Goal: Task Accomplishment & Management: Use online tool/utility

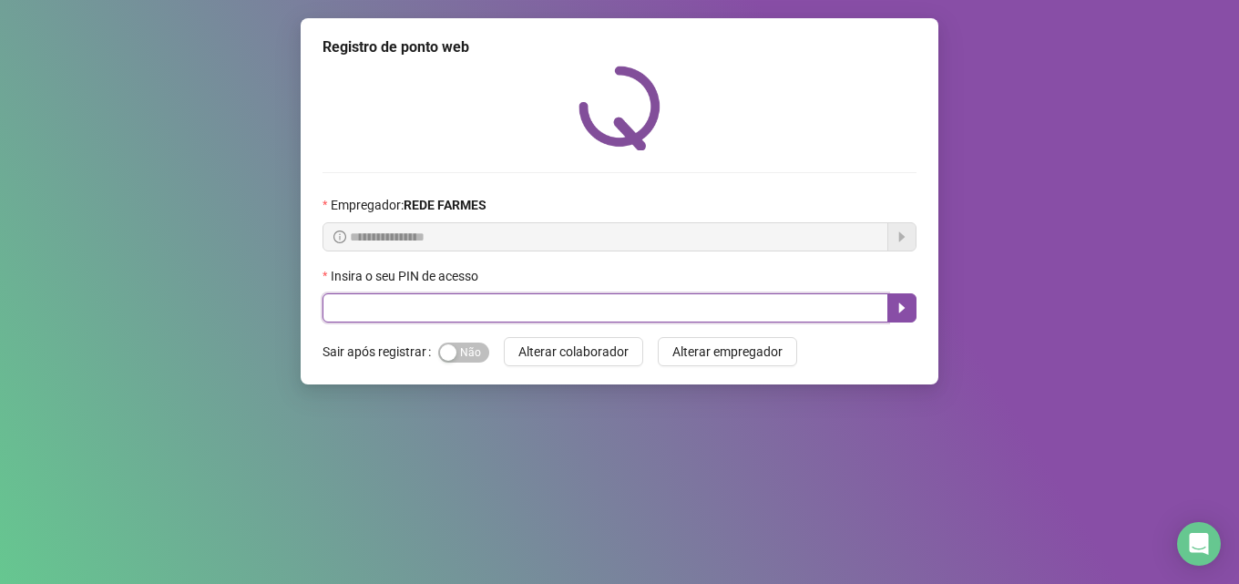
click at [450, 308] on input "text" at bounding box center [605, 307] width 566 height 29
type input "*****"
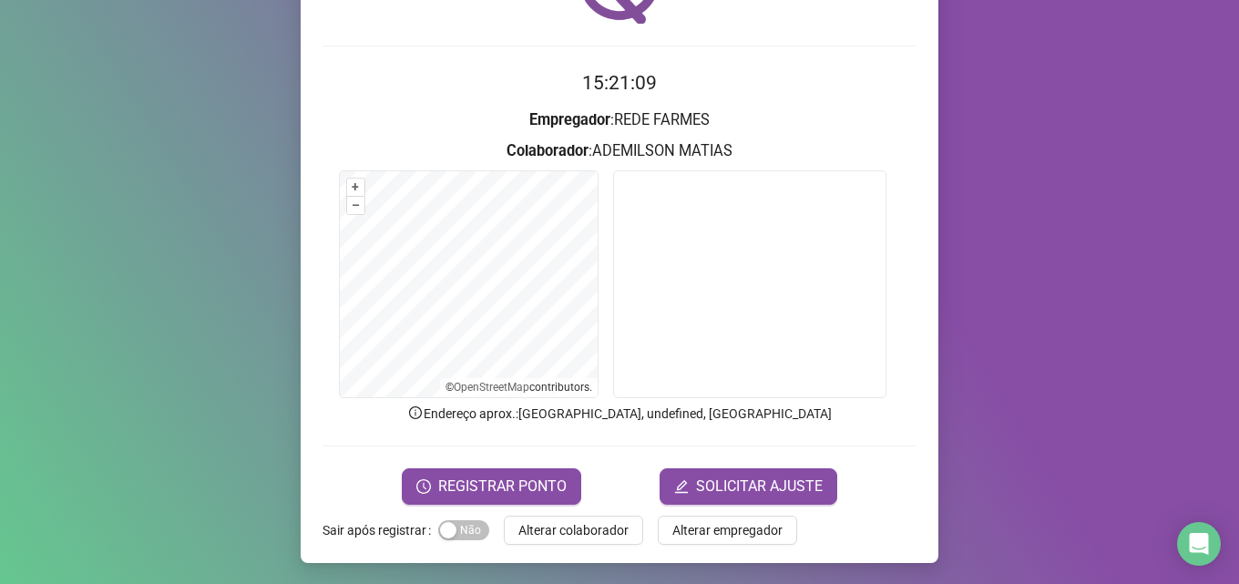
scroll to position [128, 0]
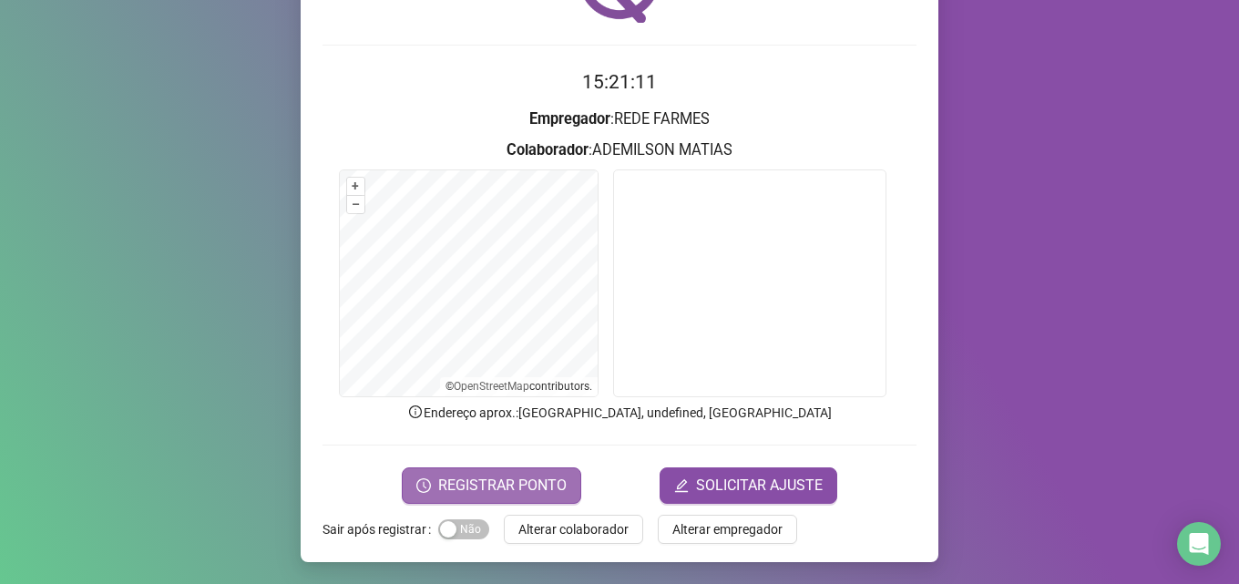
click at [493, 488] on span "REGISTRAR PONTO" at bounding box center [502, 486] width 128 height 22
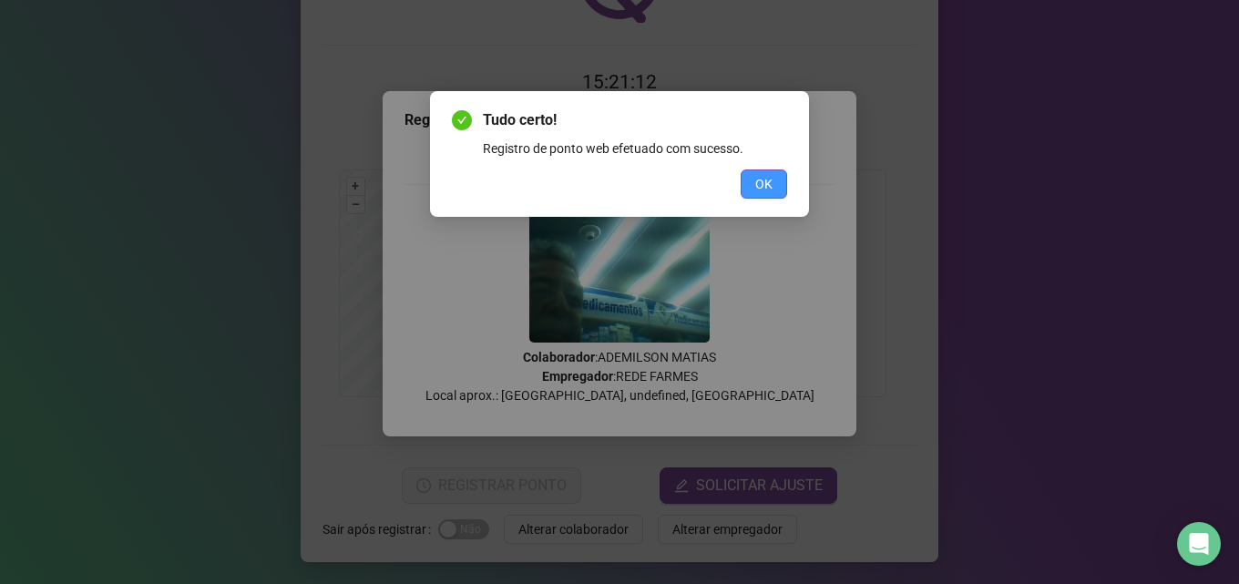
click at [762, 178] on span "OK" at bounding box center [763, 184] width 17 height 20
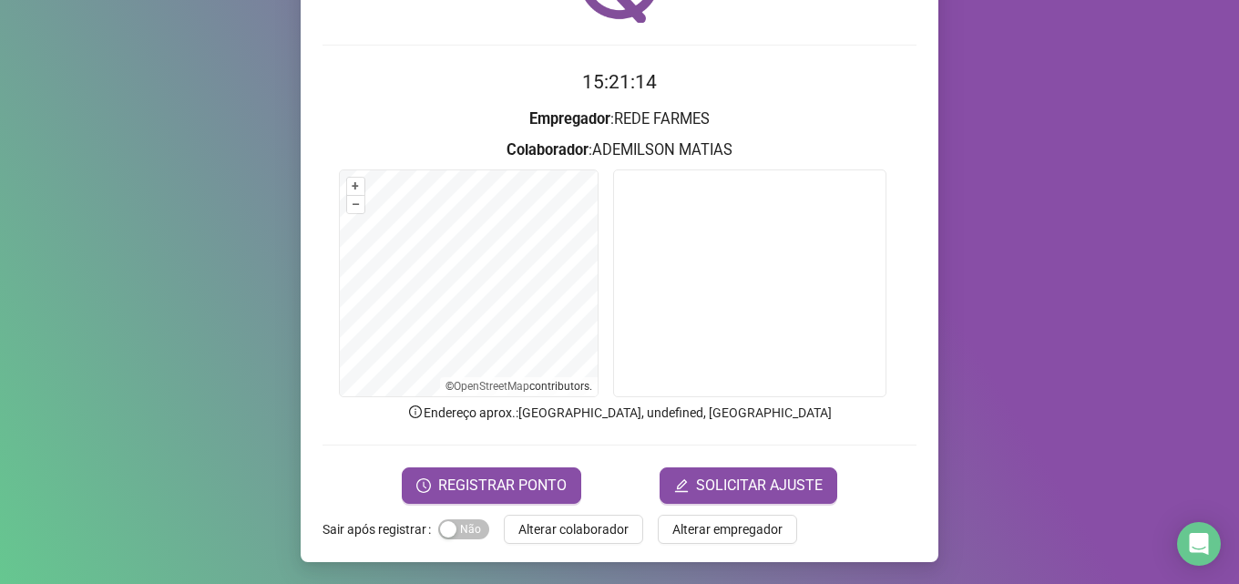
click at [566, 524] on span "Alterar colaborador" at bounding box center [573, 529] width 110 height 20
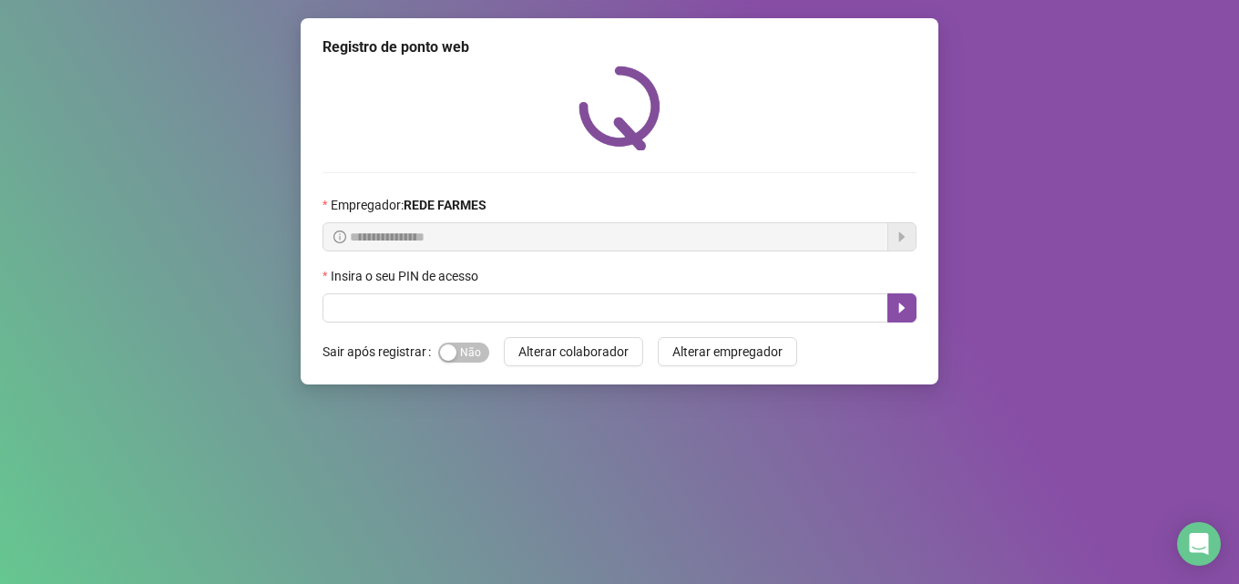
scroll to position [0, 0]
click at [388, 283] on label "Insira o seu PIN de acesso" at bounding box center [406, 276] width 168 height 20
click at [391, 286] on label "Insira o seu PIN de acesso" at bounding box center [406, 276] width 168 height 20
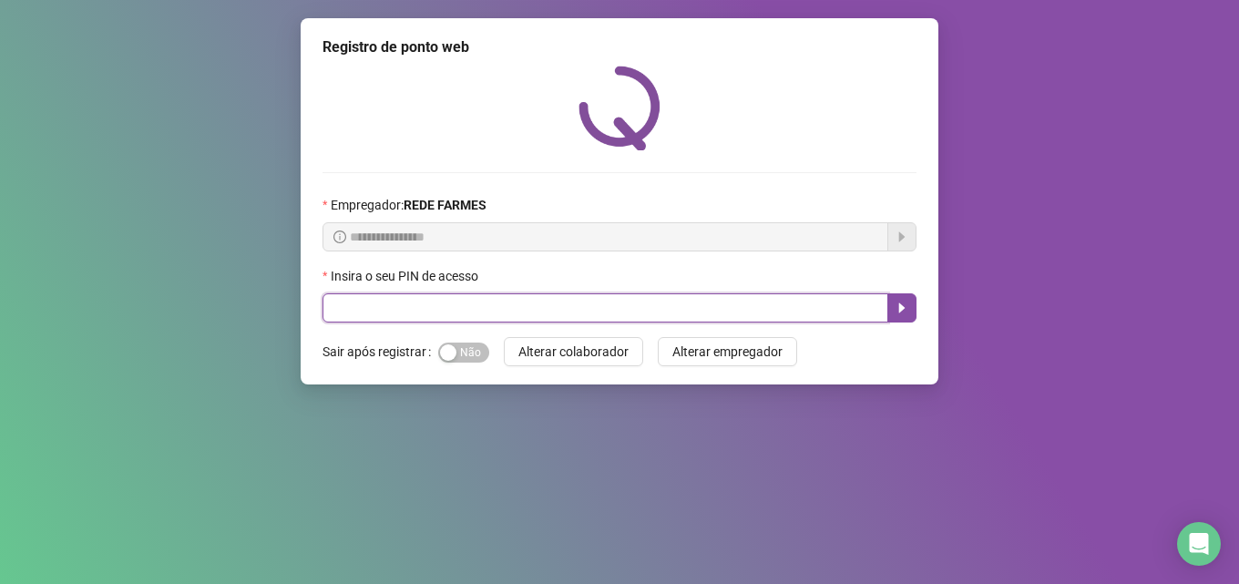
click at [387, 295] on input "text" at bounding box center [605, 307] width 566 height 29
type input "*****"
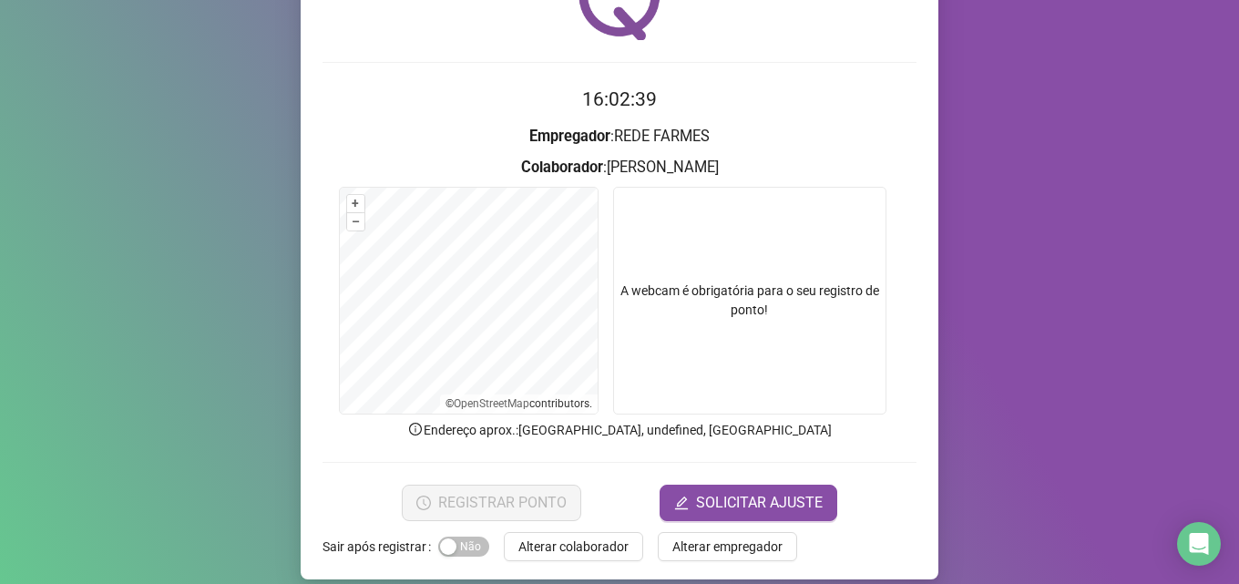
scroll to position [128, 0]
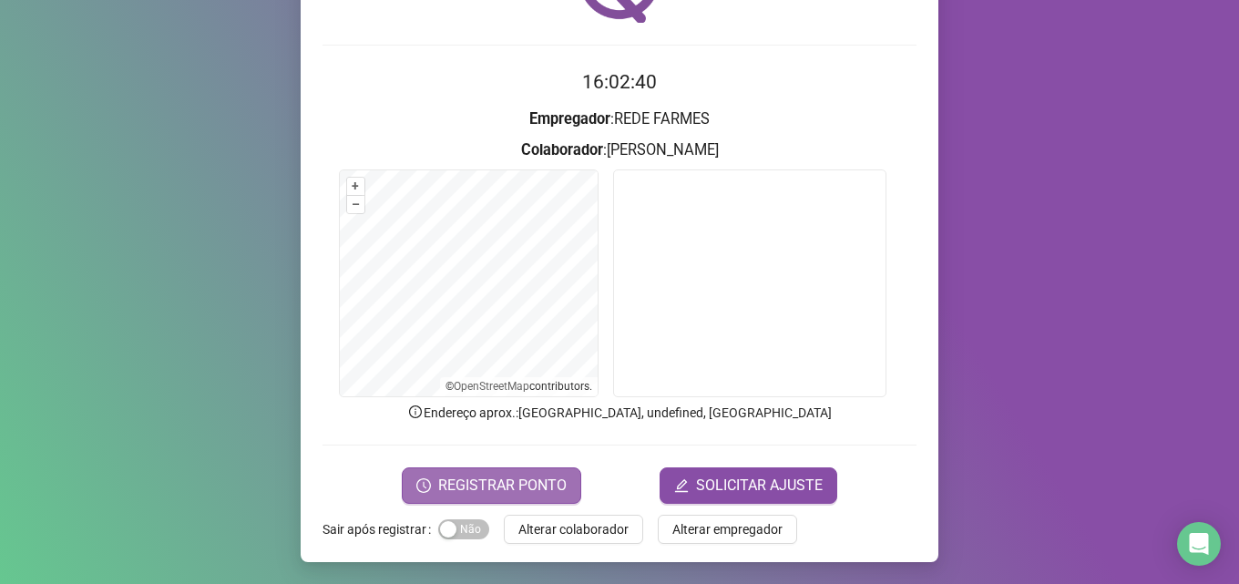
click at [494, 485] on span "REGISTRAR PONTO" at bounding box center [502, 486] width 128 height 22
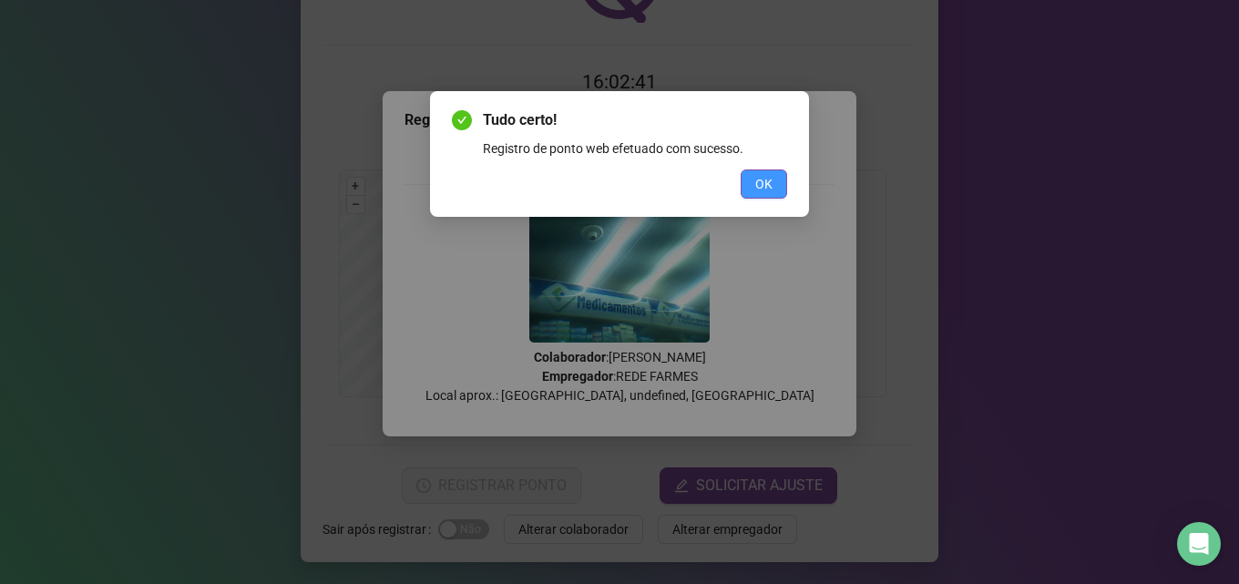
click at [759, 188] on span "OK" at bounding box center [763, 184] width 17 height 20
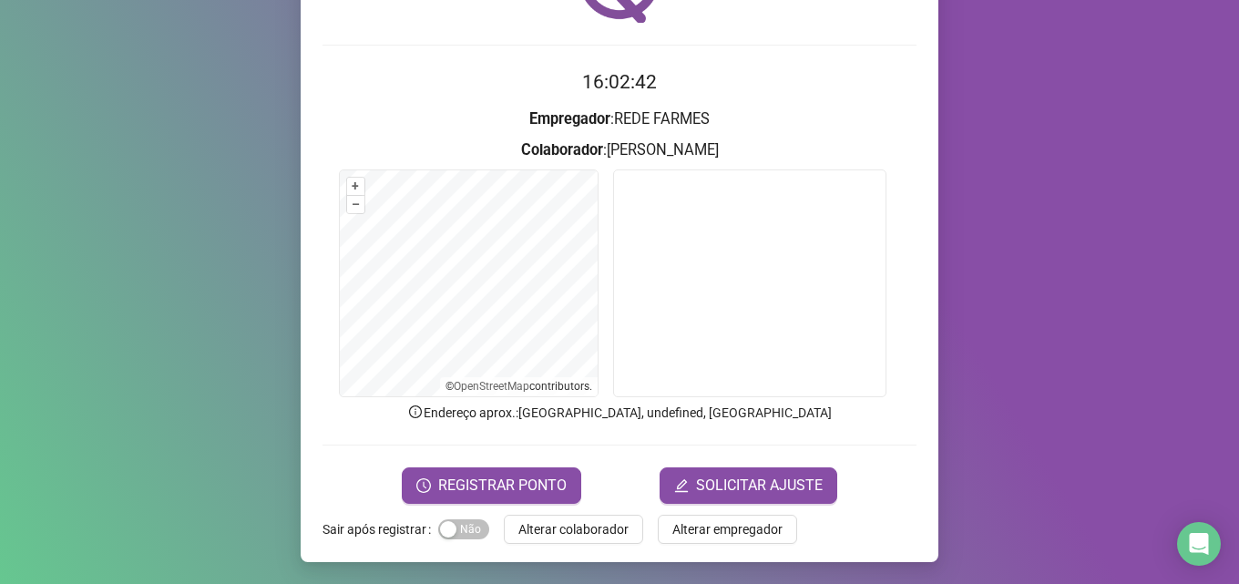
click at [583, 541] on button "Alterar colaborador" at bounding box center [573, 529] width 139 height 29
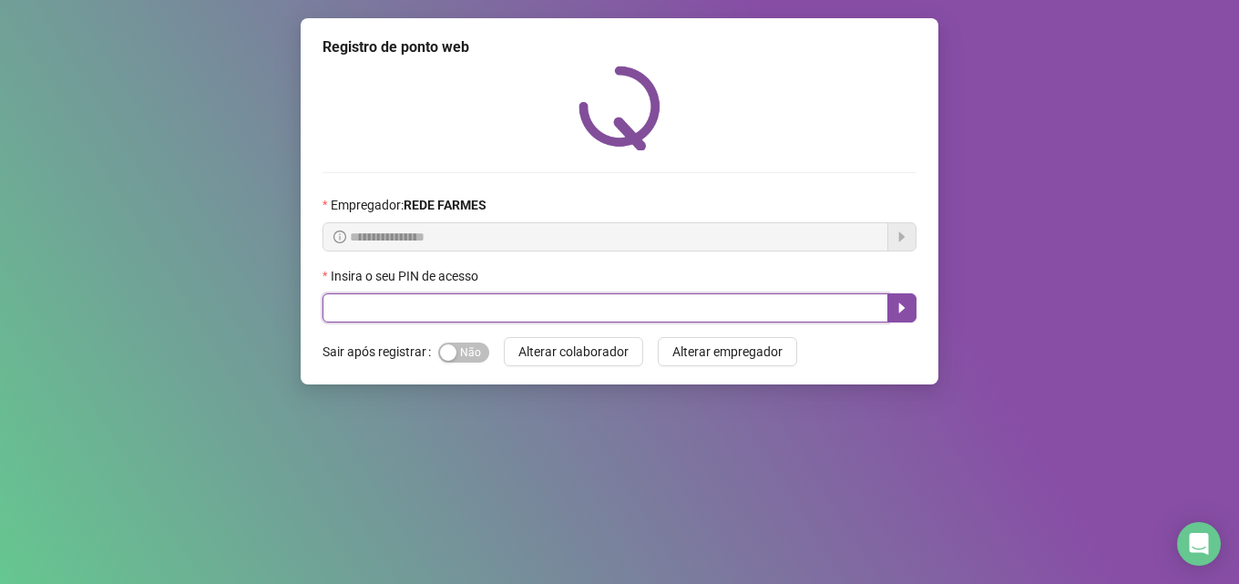
click at [355, 311] on input "text" at bounding box center [605, 307] width 566 height 29
type input "*****"
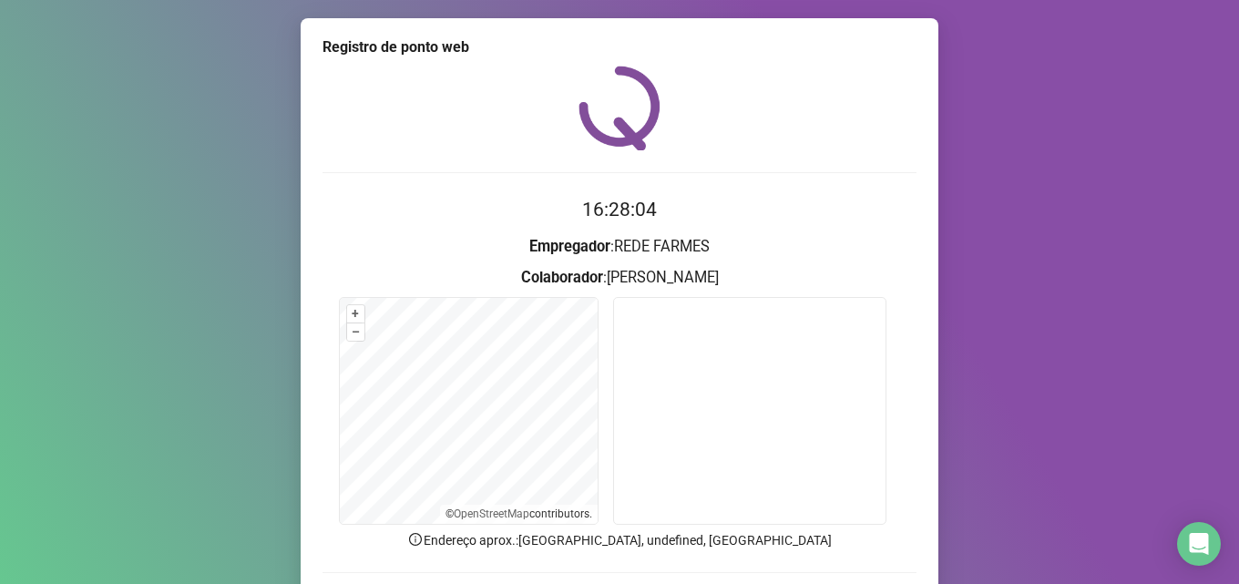
scroll to position [91, 0]
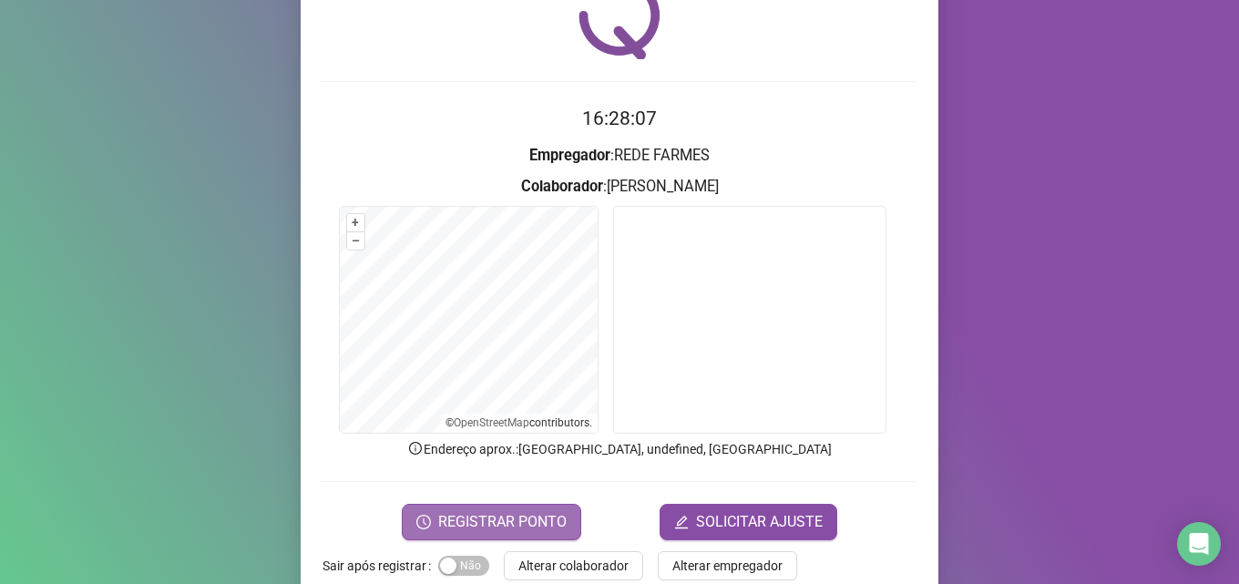
click at [492, 521] on span "REGISTRAR PONTO" at bounding box center [502, 522] width 128 height 22
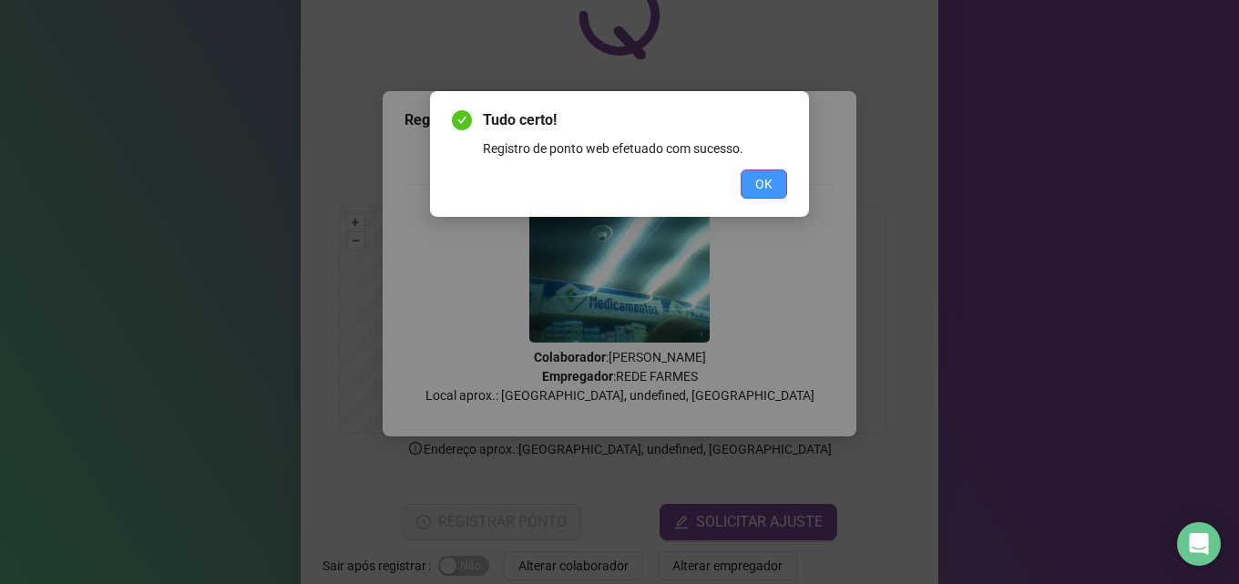
click at [753, 181] on button "OK" at bounding box center [763, 183] width 46 height 29
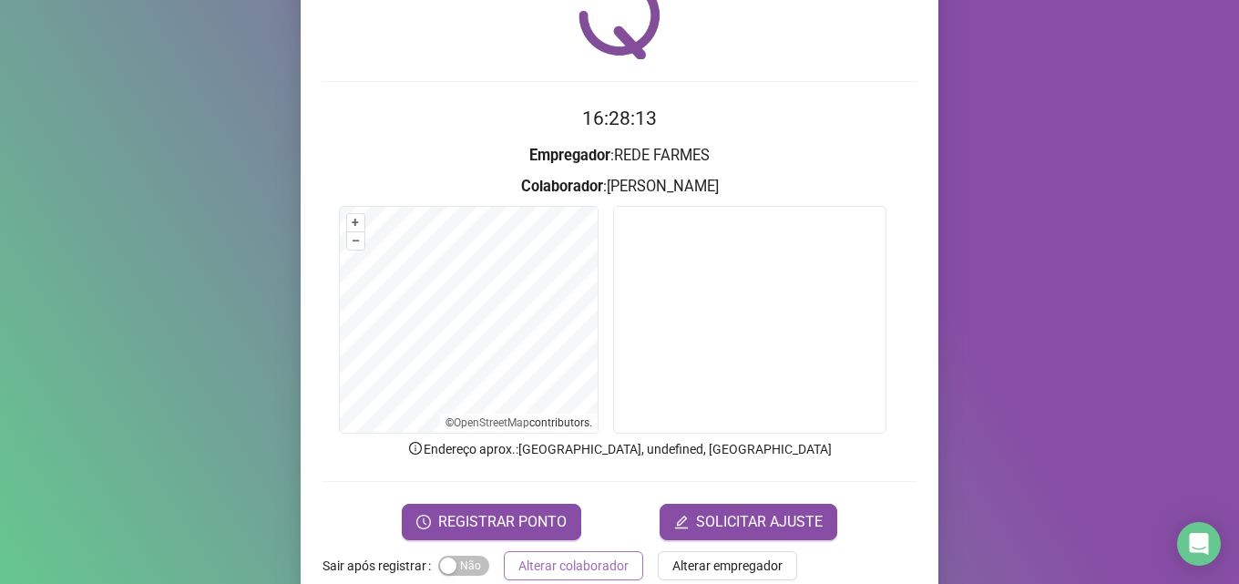
click at [567, 571] on span "Alterar colaborador" at bounding box center [573, 566] width 110 height 20
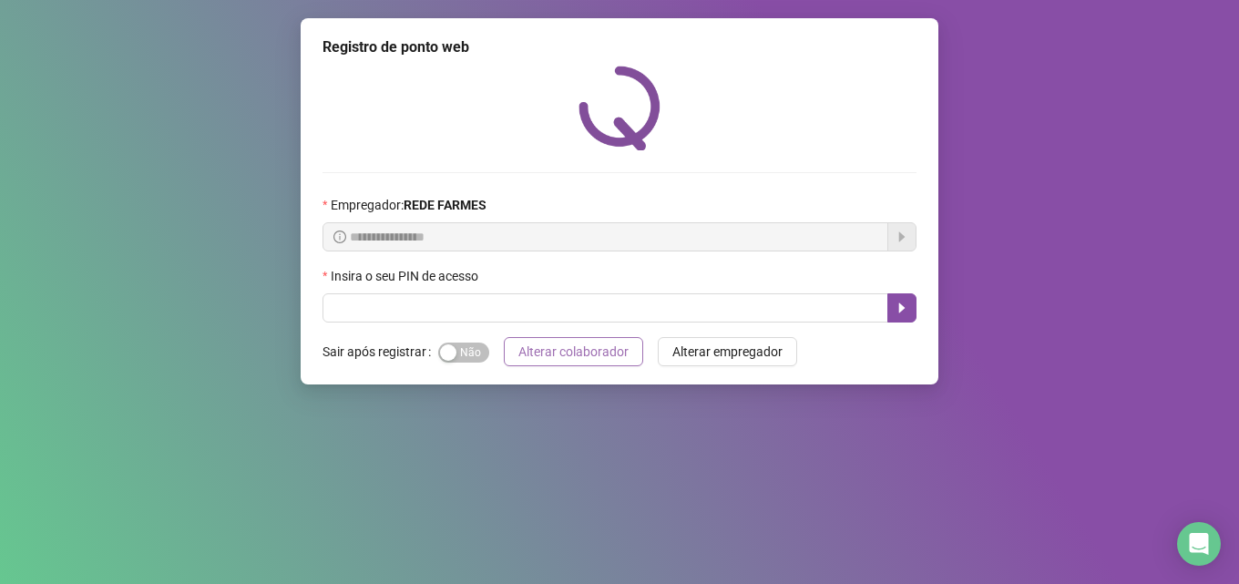
scroll to position [0, 0]
